Goal: Task Accomplishment & Management: Use online tool/utility

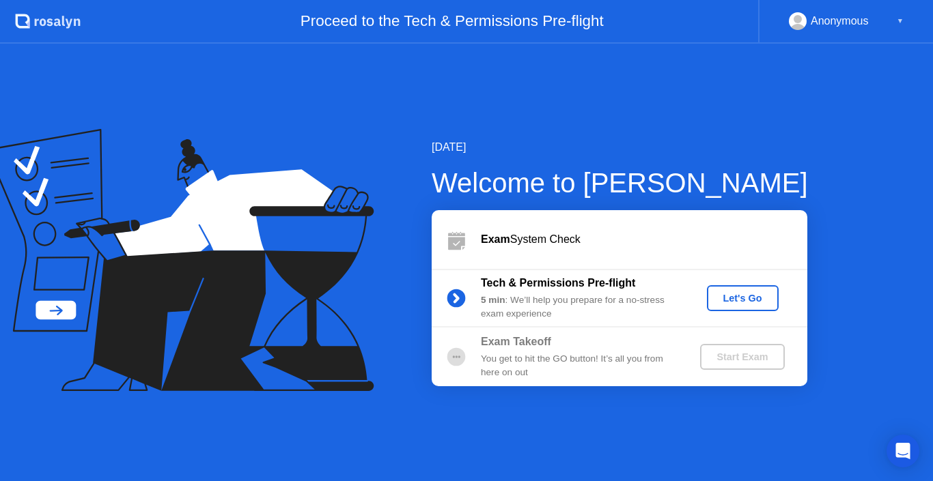
click at [794, 289] on div "Let's Go" at bounding box center [742, 298] width 130 height 26
click at [757, 290] on button "Let's Go" at bounding box center [743, 298] width 72 height 26
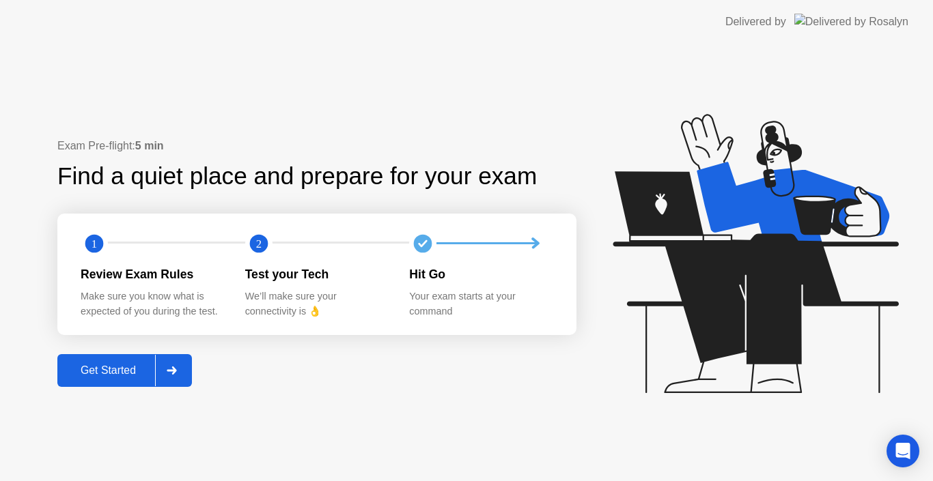
click at [100, 367] on div "Get Started" at bounding box center [108, 371] width 94 height 12
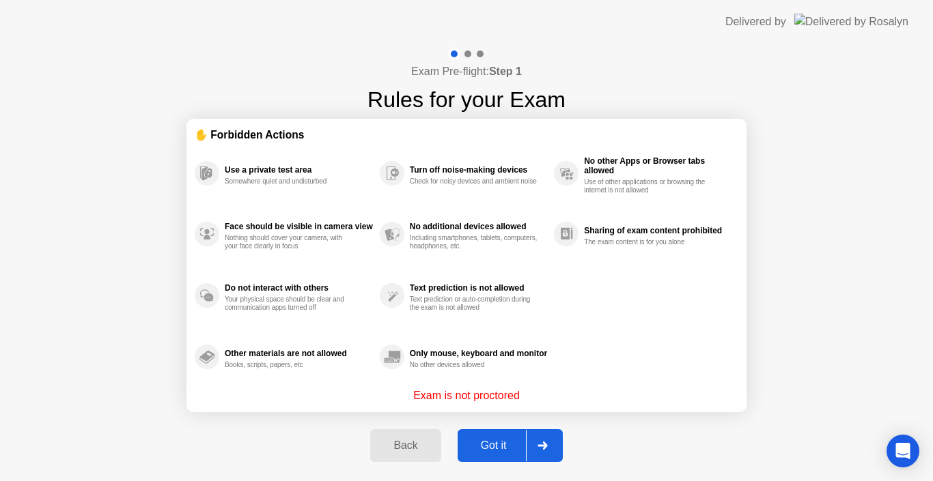
click at [512, 435] on button "Got it" at bounding box center [510, 446] width 105 height 33
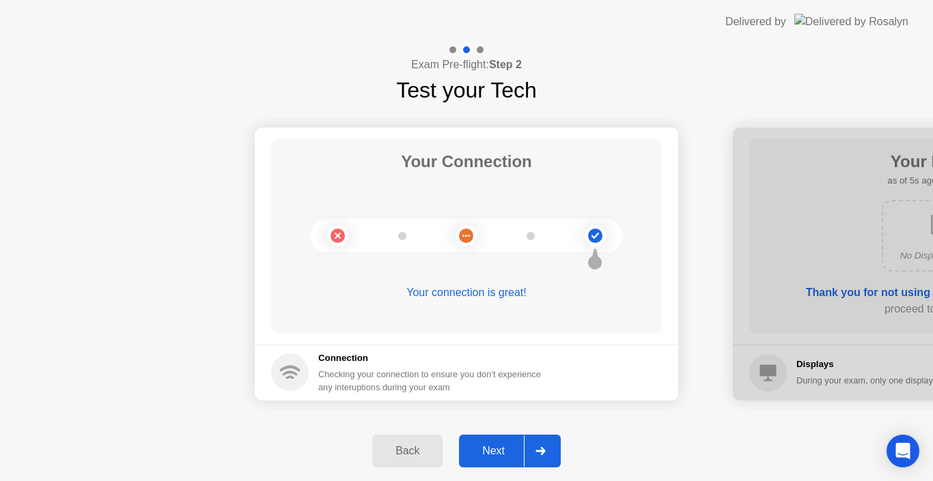
click at [489, 464] on button "Next" at bounding box center [510, 451] width 102 height 33
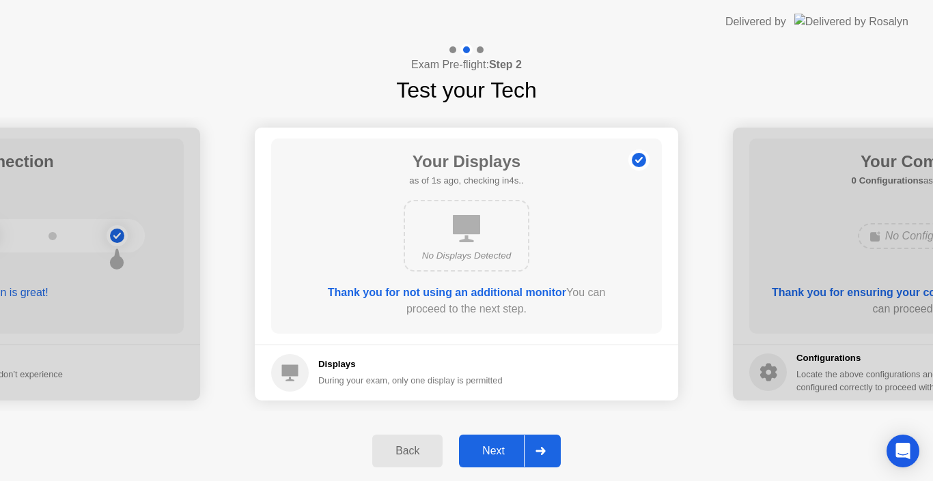
click at [484, 463] on button "Next" at bounding box center [510, 451] width 102 height 33
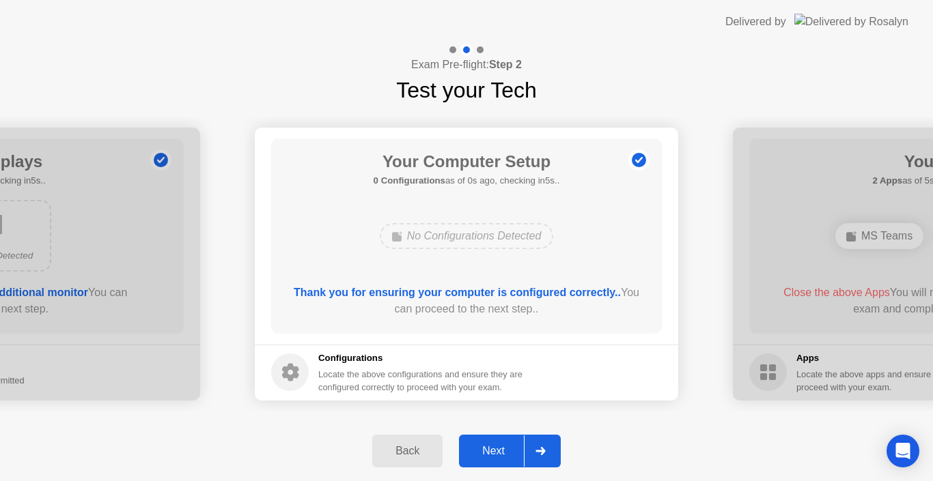
click at [484, 463] on button "Next" at bounding box center [510, 451] width 102 height 33
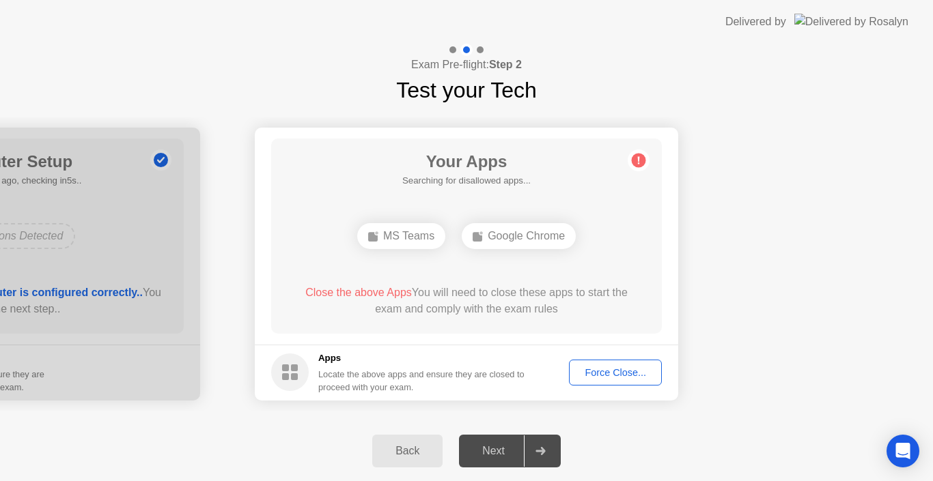
click at [593, 383] on button "Force Close..." at bounding box center [615, 373] width 93 height 26
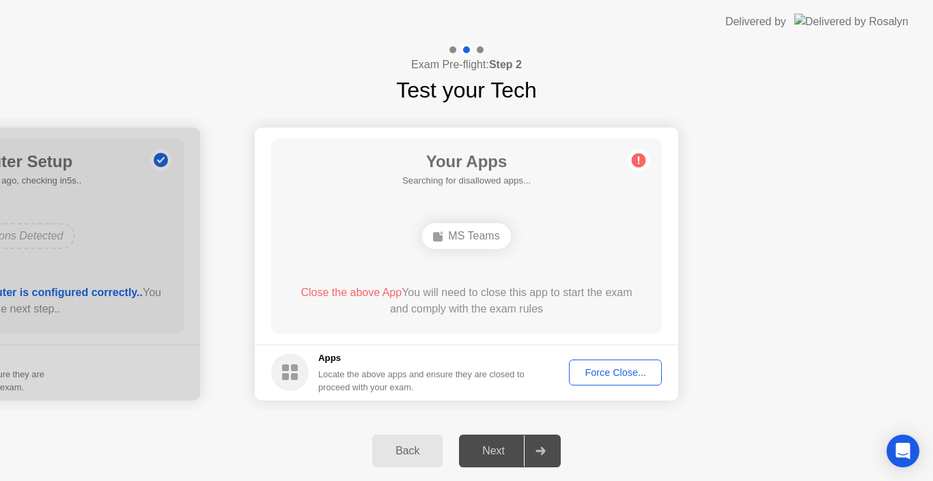
click at [614, 327] on div "Your Apps Searching for disallowed apps... MS Teams Close the above App You wil…" at bounding box center [466, 236] width 391 height 195
click at [606, 367] on div "Force Close..." at bounding box center [615, 372] width 83 height 11
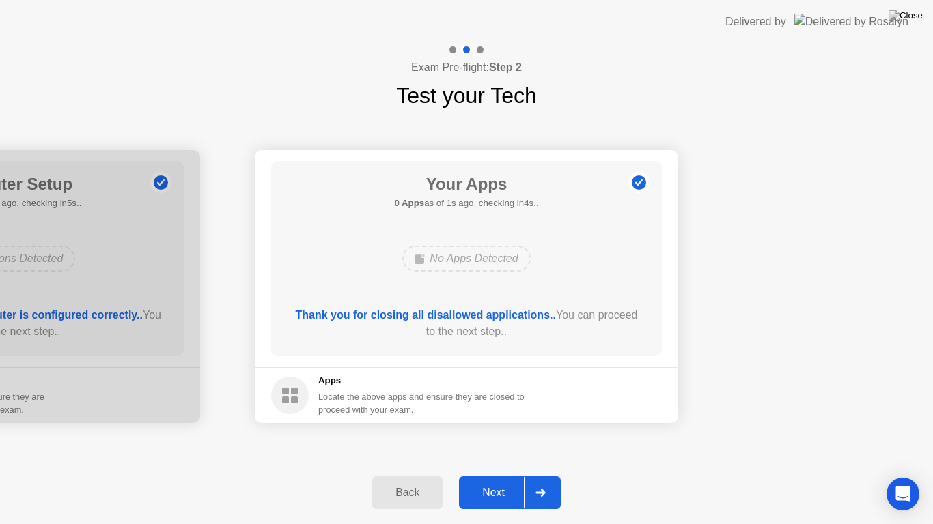
click at [508, 481] on div "Next" at bounding box center [493, 493] width 61 height 12
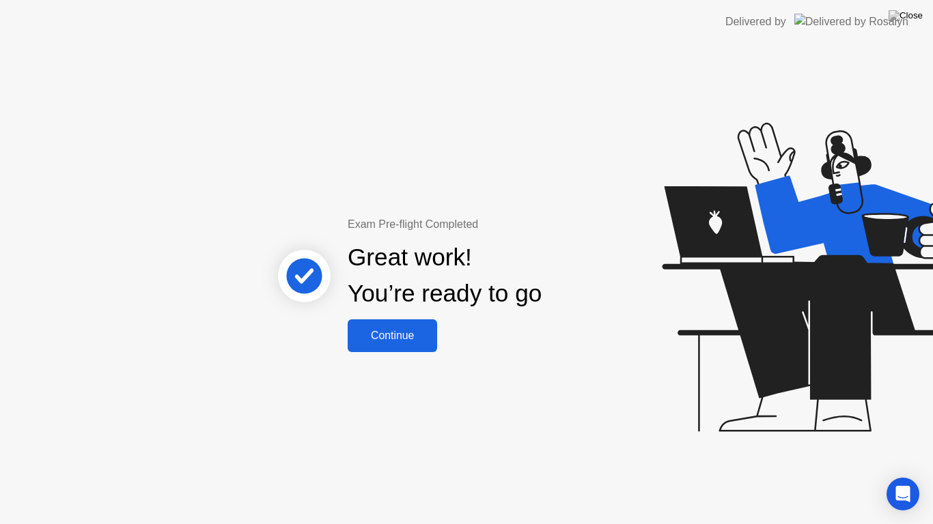
click at [408, 339] on div "Continue" at bounding box center [392, 336] width 81 height 12
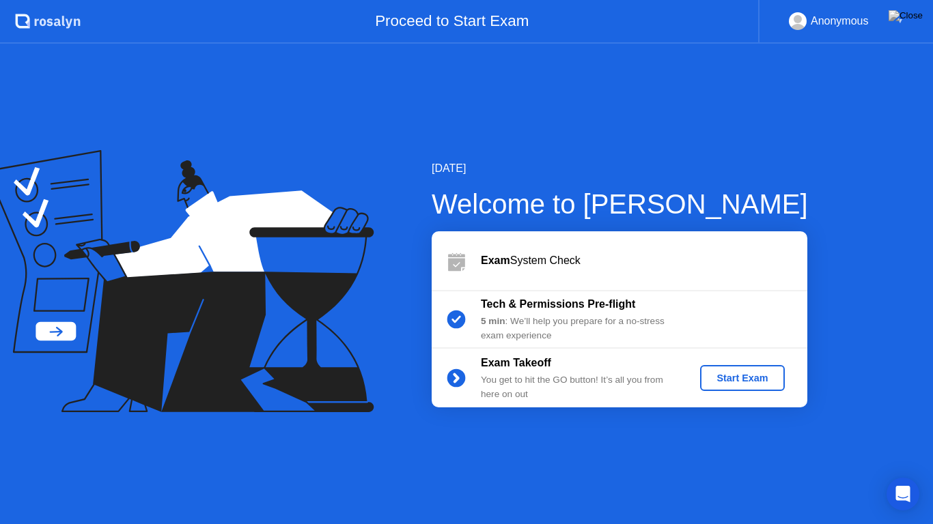
click at [730, 384] on div "Start Exam" at bounding box center [741, 378] width 73 height 11
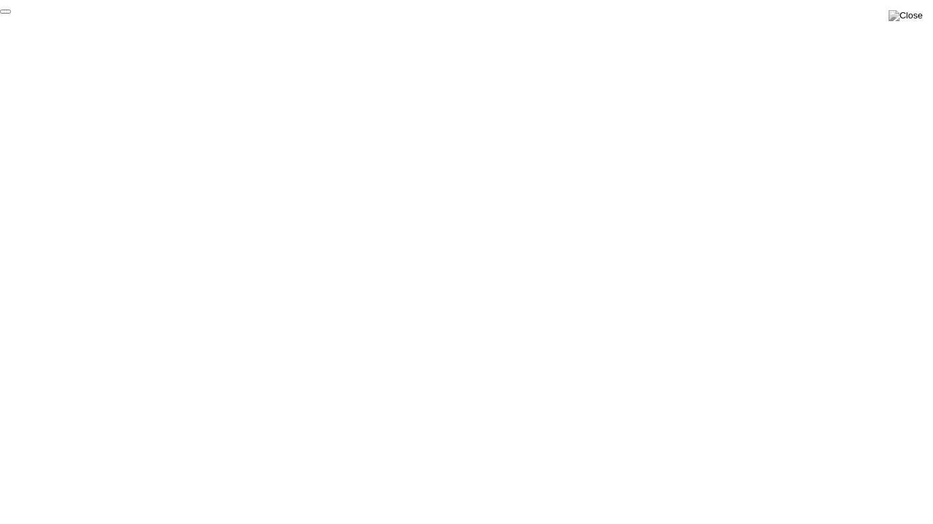
click div "End Proctoring Session"
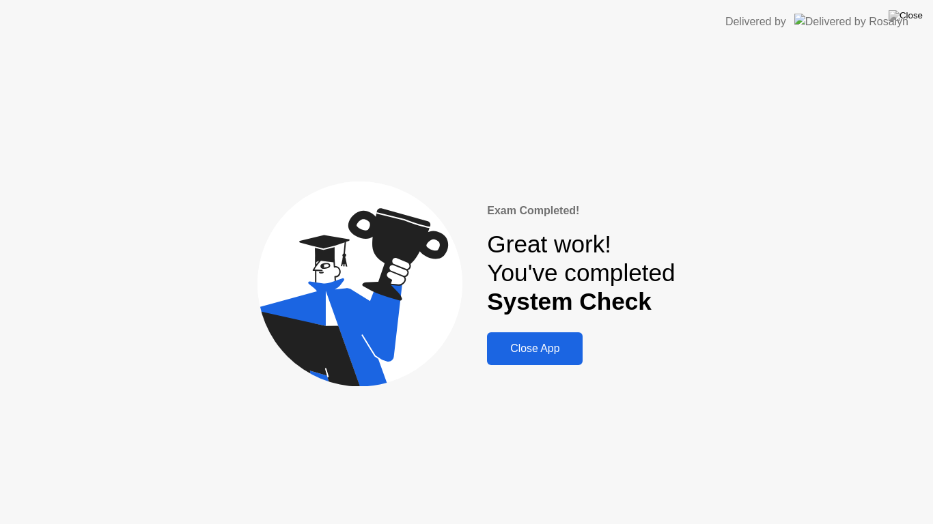
click at [555, 361] on button "Close App" at bounding box center [535, 349] width 96 height 33
